Goal: Check status

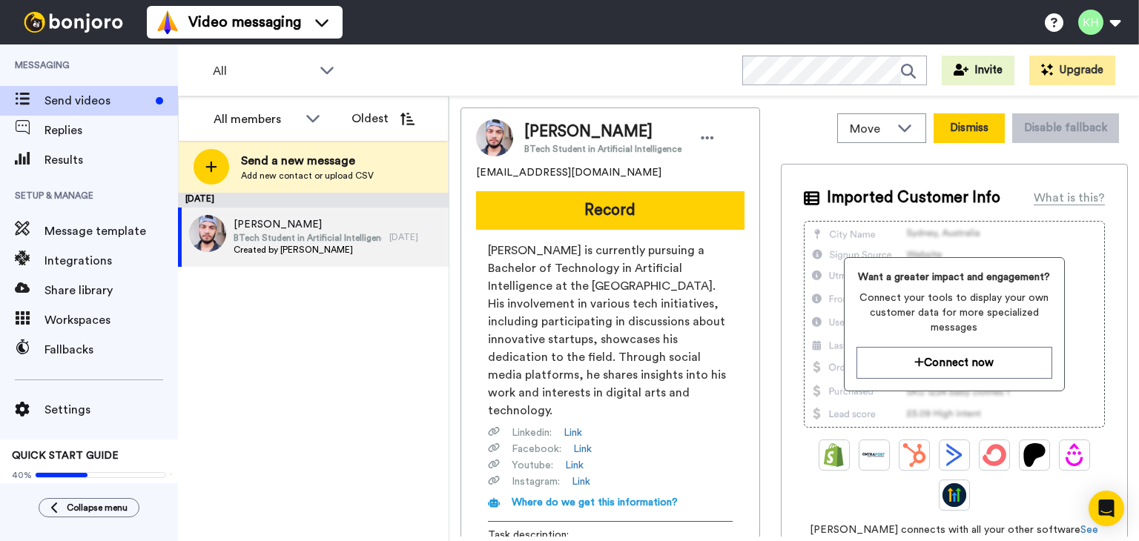
click at [976, 132] on button "Dismiss" at bounding box center [968, 128] width 71 height 30
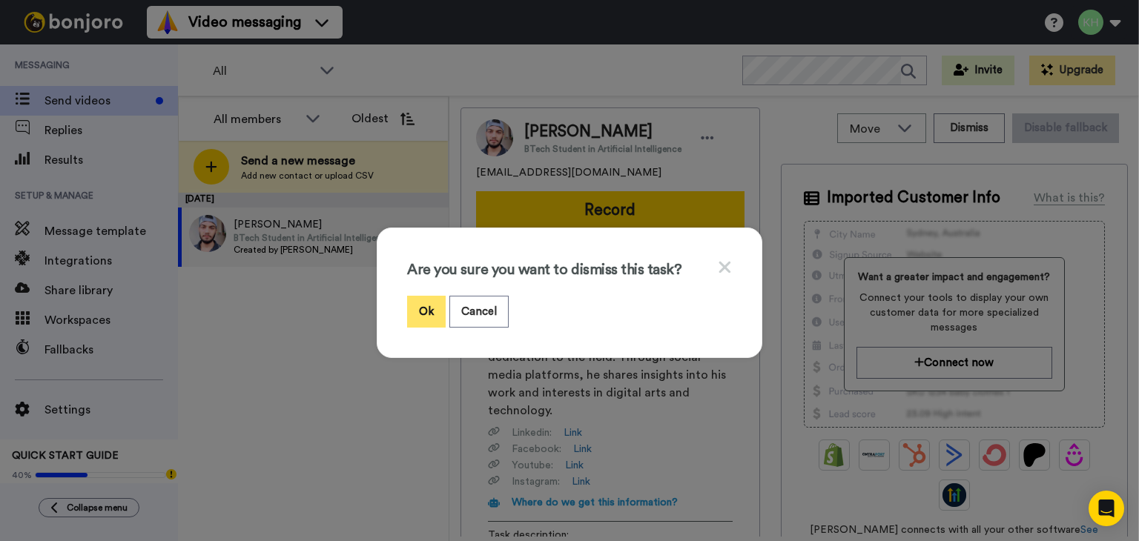
click at [420, 318] on button "Ok" at bounding box center [426, 312] width 39 height 32
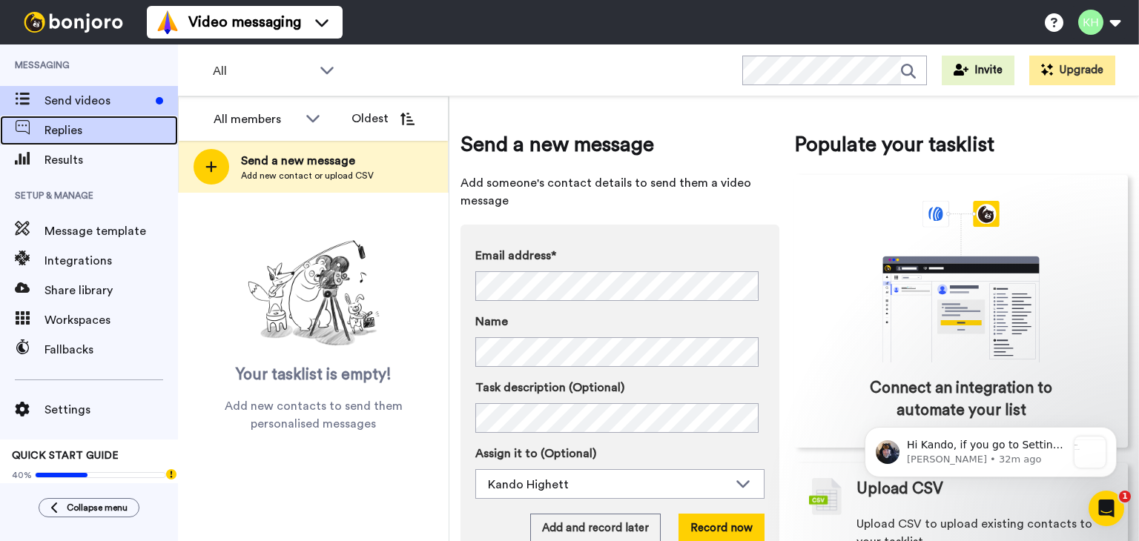
click at [95, 139] on div "Replies" at bounding box center [89, 131] width 178 height 30
